Goal: Information Seeking & Learning: Learn about a topic

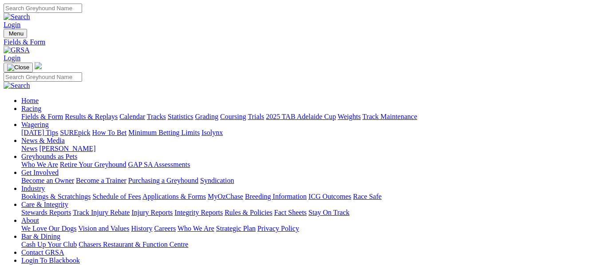
click at [112, 113] on link "Results & Replays" at bounding box center [91, 117] width 53 height 8
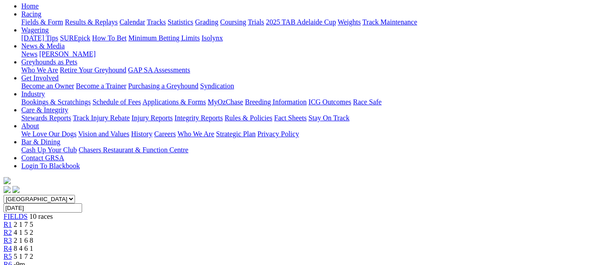
scroll to position [89, 0]
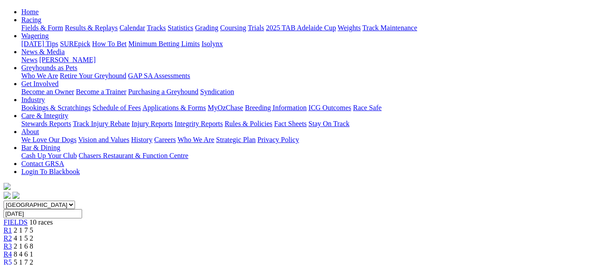
click at [159, 234] on div "R2 4 1 5 2" at bounding box center [298, 238] width 589 height 8
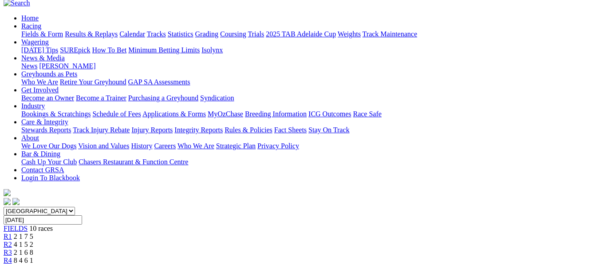
scroll to position [53, 0]
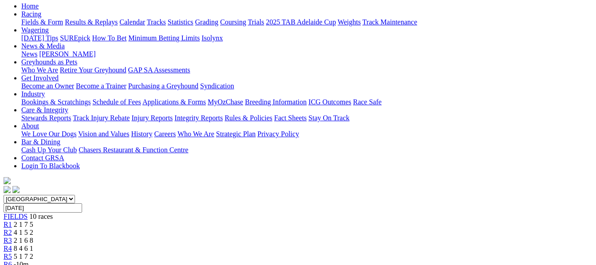
scroll to position [65, 0]
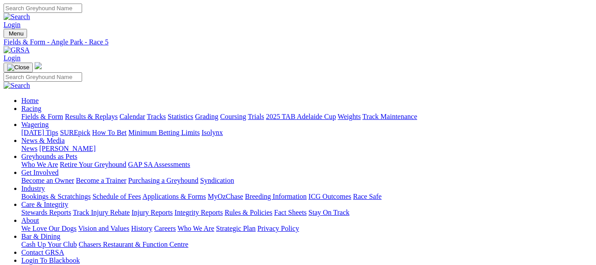
click at [32, 113] on link "Fields & Form" at bounding box center [42, 117] width 42 height 8
